Goal: Task Accomplishment & Management: Use online tool/utility

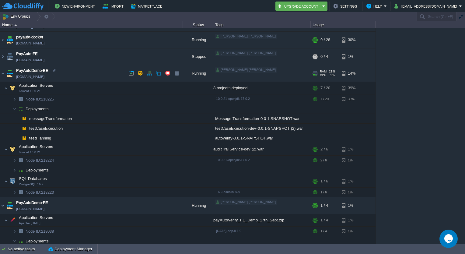
scroll to position [62, 0]
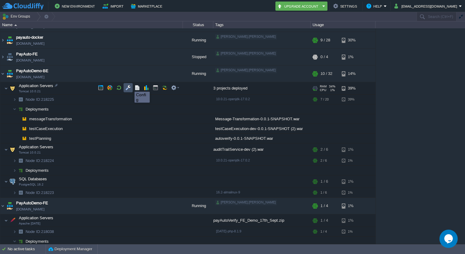
click at [130, 86] on button "button" at bounding box center [127, 87] width 5 height 5
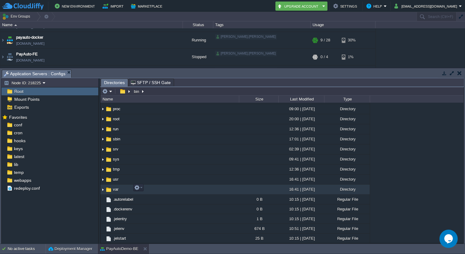
scroll to position [110, 0]
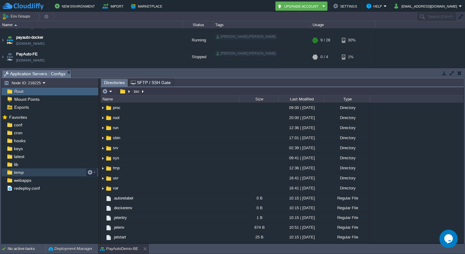
click at [17, 171] on span "temp" at bounding box center [19, 171] width 12 height 5
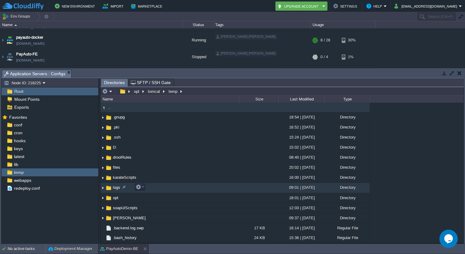
click at [103, 187] on img at bounding box center [102, 187] width 5 height 9
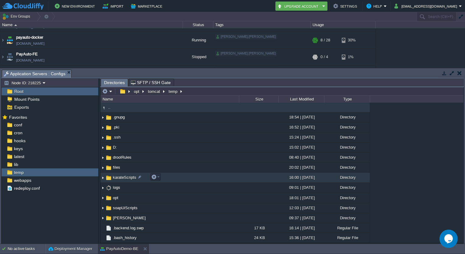
scroll to position [47, 0]
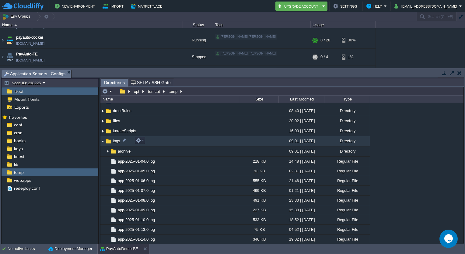
click at [115, 141] on span "logs" at bounding box center [116, 140] width 9 height 5
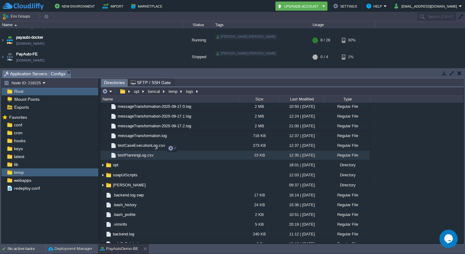
scroll to position [967, 0]
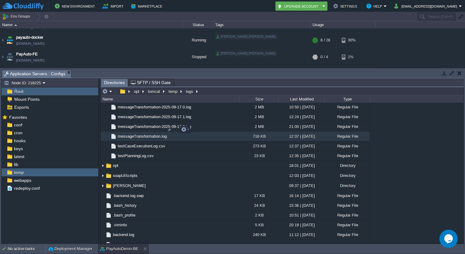
click at [142, 134] on span "messageTransformation.log" at bounding box center [142, 136] width 51 height 5
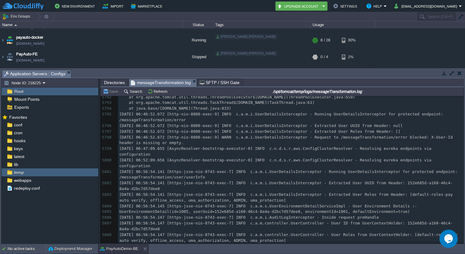
scroll to position [37106, 0]
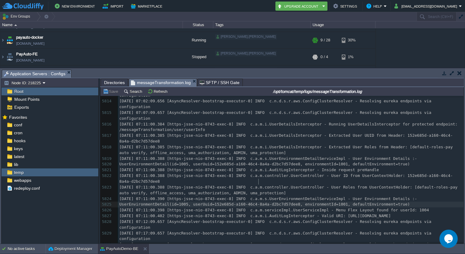
click at [258, 184] on div "5834 [DATE] 04:01:41.352 [main] INFO c.a.m.ServletInitializer - Starting Servle…" at bounding box center [290, 107] width 345 height 373
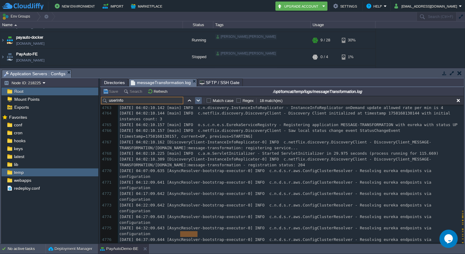
type input "userInfo"
click at [198, 99] on button "button" at bounding box center [198, 100] width 5 height 5
type textarea "userInfo"
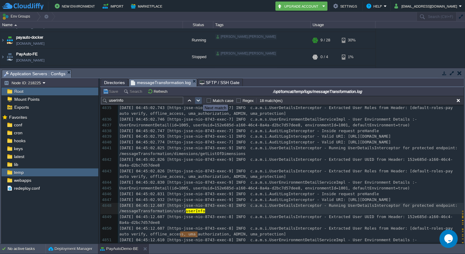
click at [198, 99] on button "button" at bounding box center [198, 100] width 5 height 5
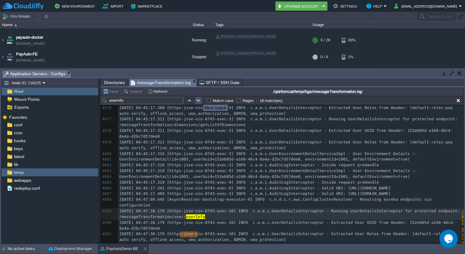
click at [198, 99] on button "button" at bounding box center [198, 100] width 5 height 5
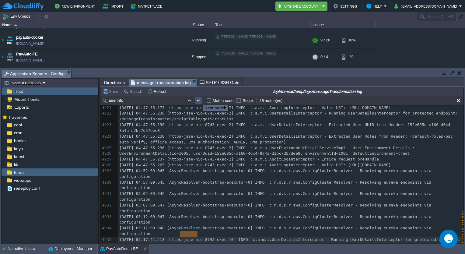
click at [198, 99] on button "button" at bounding box center [198, 100] width 5 height 5
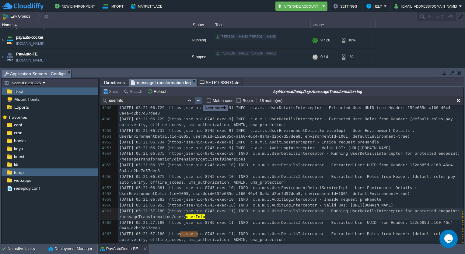
click at [198, 99] on button "button" at bounding box center [198, 100] width 5 height 5
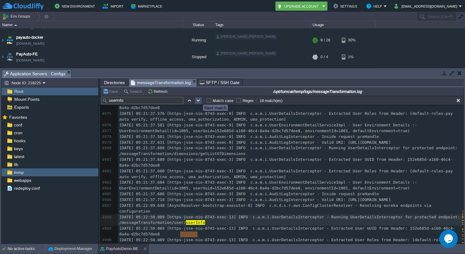
click at [198, 99] on button "button" at bounding box center [198, 100] width 5 height 5
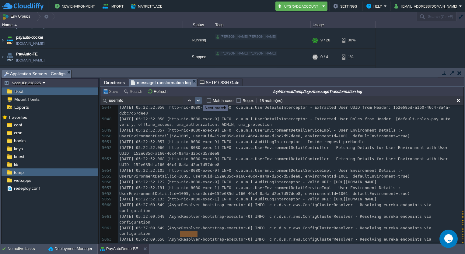
click at [198, 99] on button "button" at bounding box center [198, 100] width 5 height 5
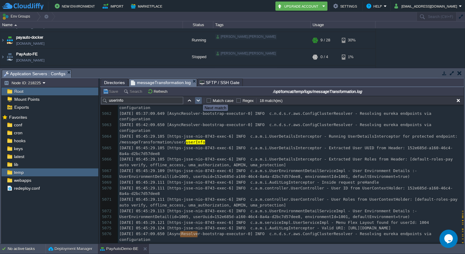
click at [198, 99] on button "button" at bounding box center [198, 100] width 5 height 5
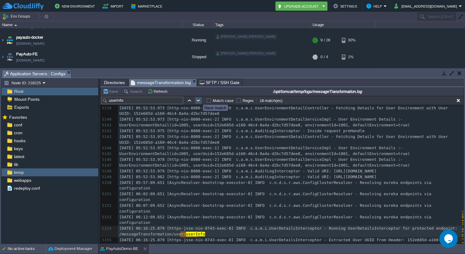
click at [198, 99] on button "button" at bounding box center [198, 100] width 5 height 5
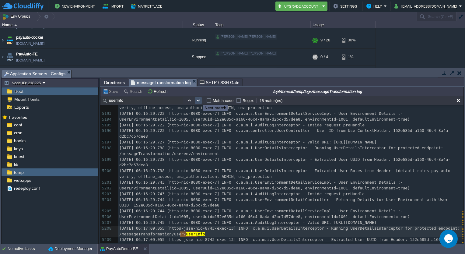
click at [198, 99] on button "button" at bounding box center [198, 100] width 5 height 5
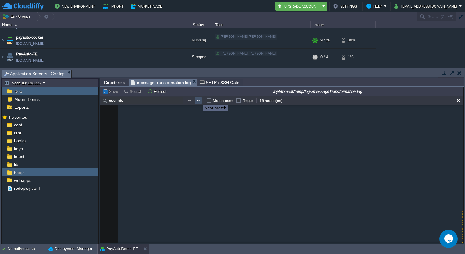
click at [198, 99] on button "button" at bounding box center [198, 100] width 5 height 5
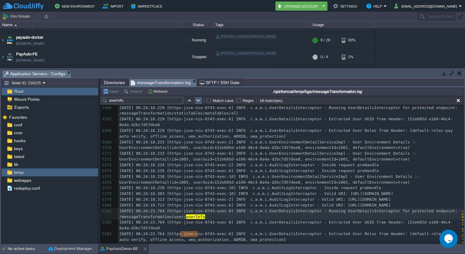
click at [198, 99] on button "button" at bounding box center [198, 100] width 5 height 5
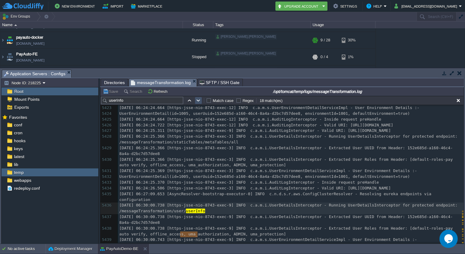
click at [198, 99] on button "button" at bounding box center [198, 100] width 5 height 5
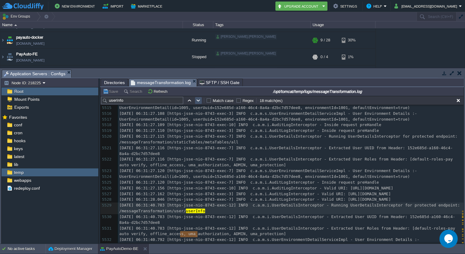
click at [198, 99] on button "button" at bounding box center [198, 100] width 5 height 5
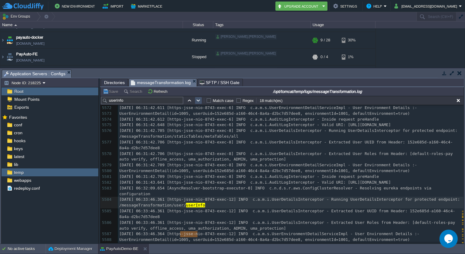
click at [198, 99] on button "button" at bounding box center [198, 100] width 5 height 5
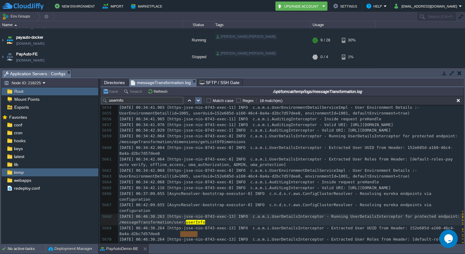
click at [198, 99] on button "button" at bounding box center [198, 100] width 5 height 5
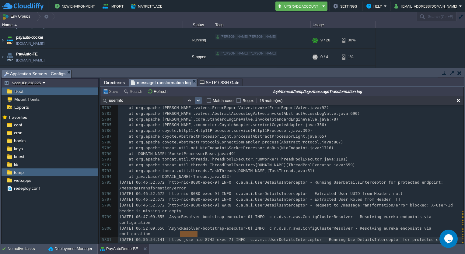
click at [198, 99] on button "button" at bounding box center [198, 100] width 5 height 5
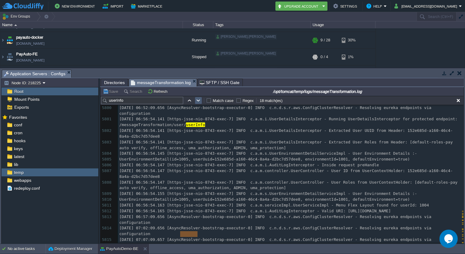
click at [198, 99] on button "button" at bounding box center [198, 100] width 5 height 5
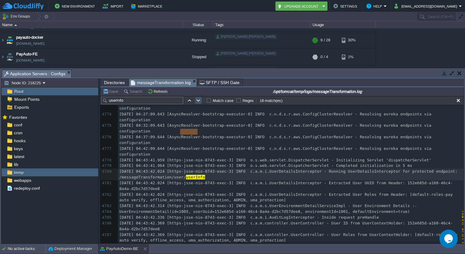
click at [198, 99] on button "button" at bounding box center [198, 100] width 5 height 5
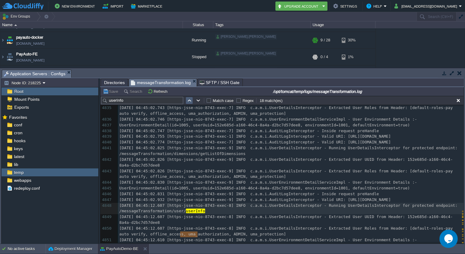
click at [191, 101] on button "button" at bounding box center [188, 100] width 5 height 5
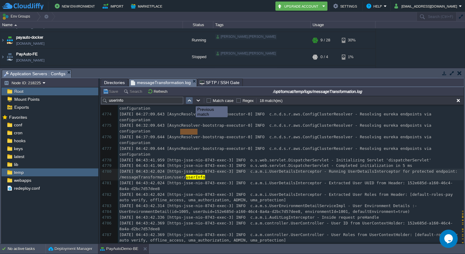
click at [191, 101] on button "button" at bounding box center [188, 100] width 5 height 5
